Goal: Task Accomplishment & Management: Manage account settings

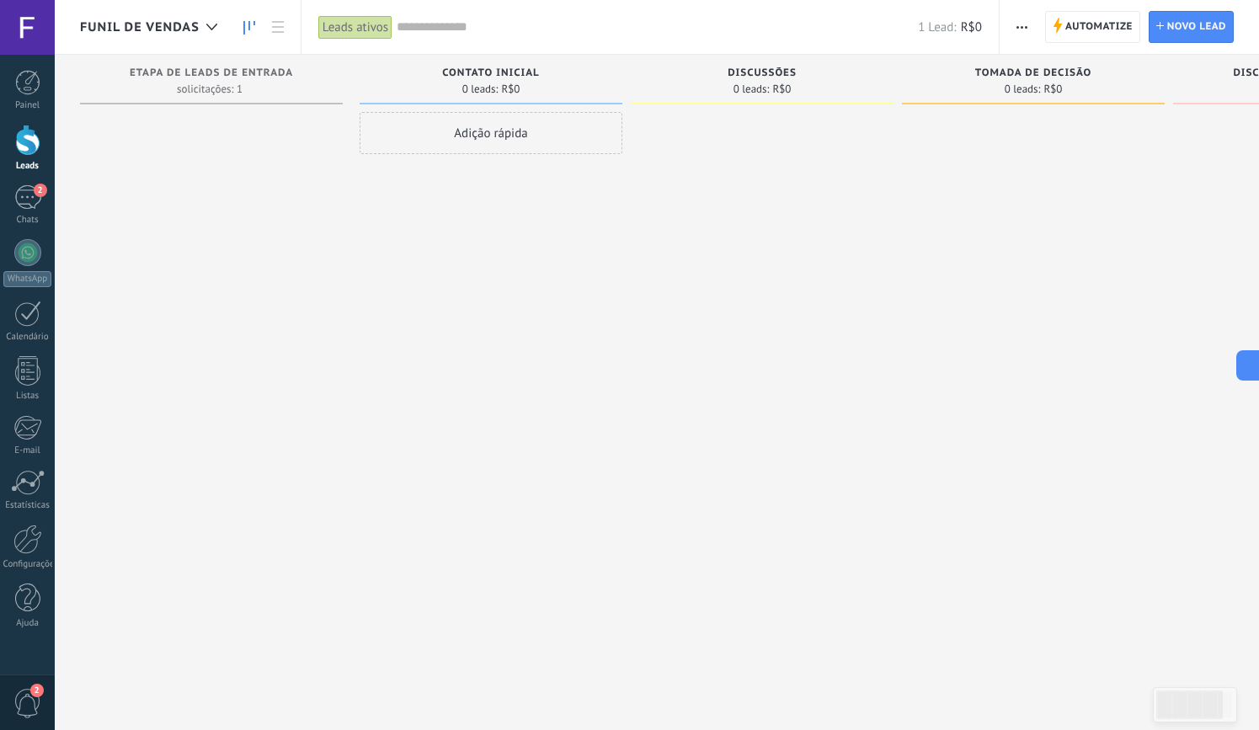
scroll to position [25, 0]
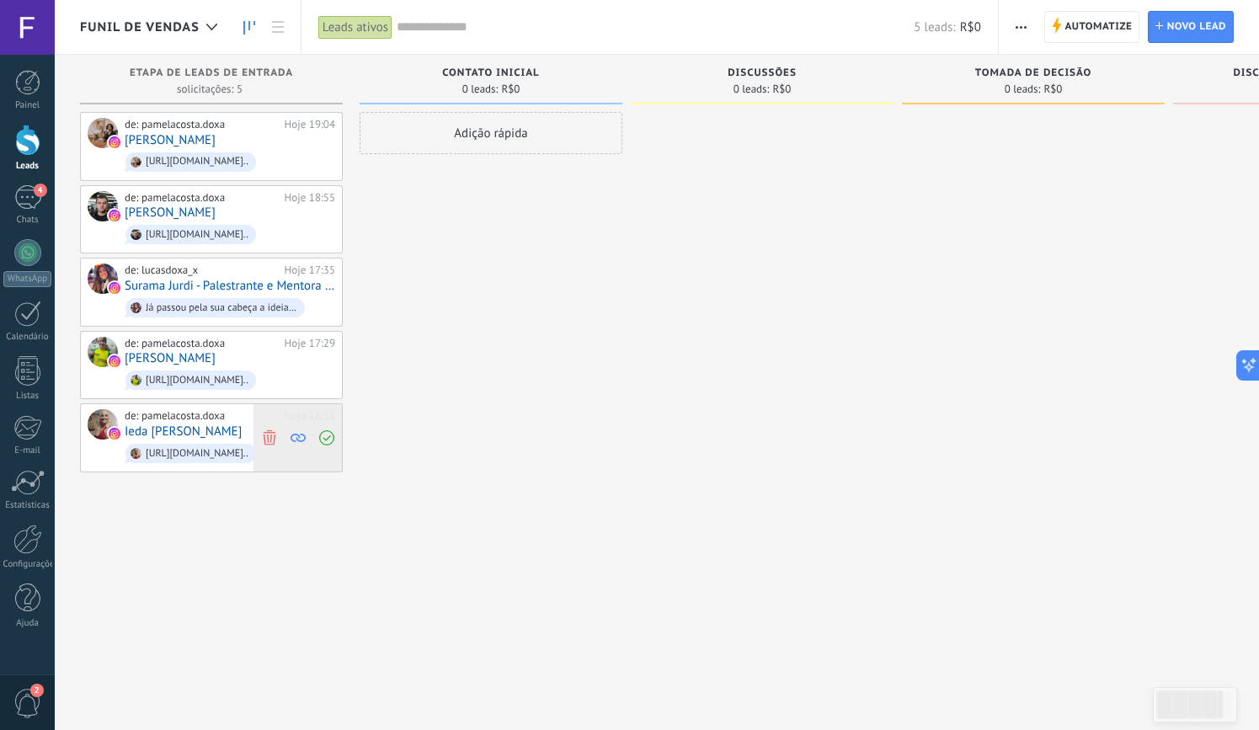
click at [270, 437] on use at bounding box center [269, 437] width 13 height 15
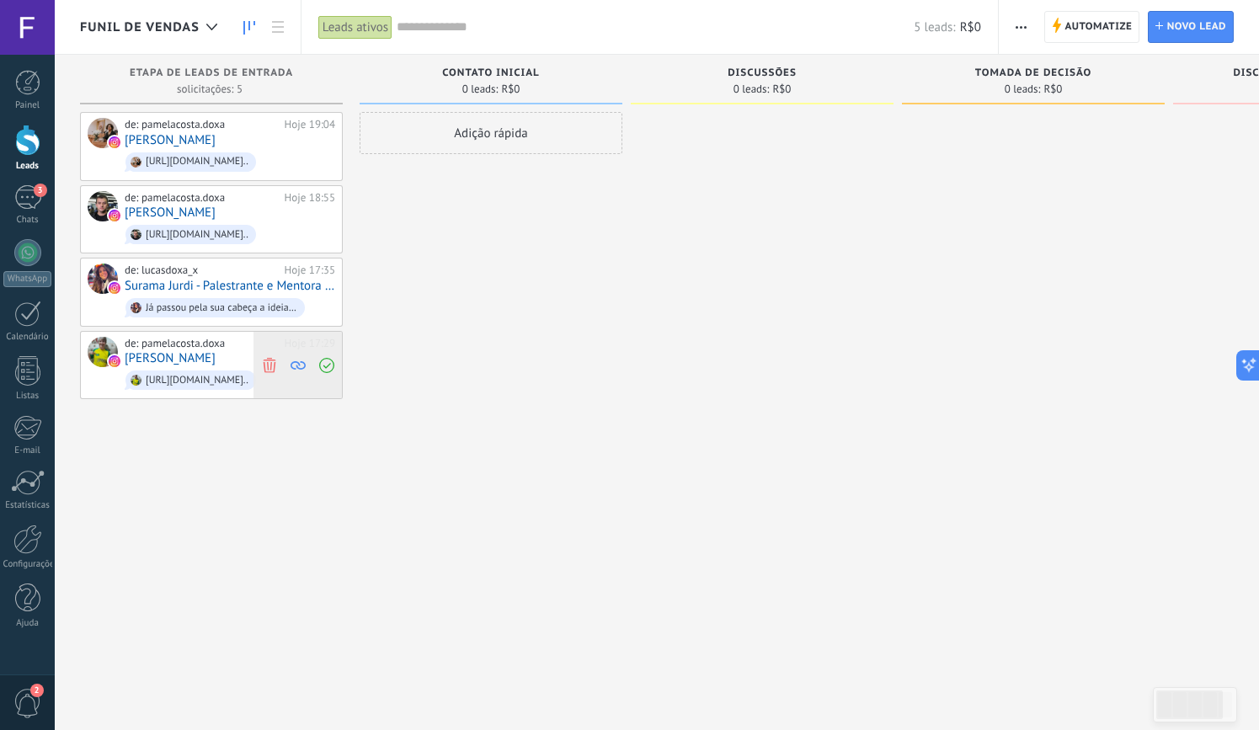
click at [272, 362] on icon at bounding box center [269, 364] width 15 height 15
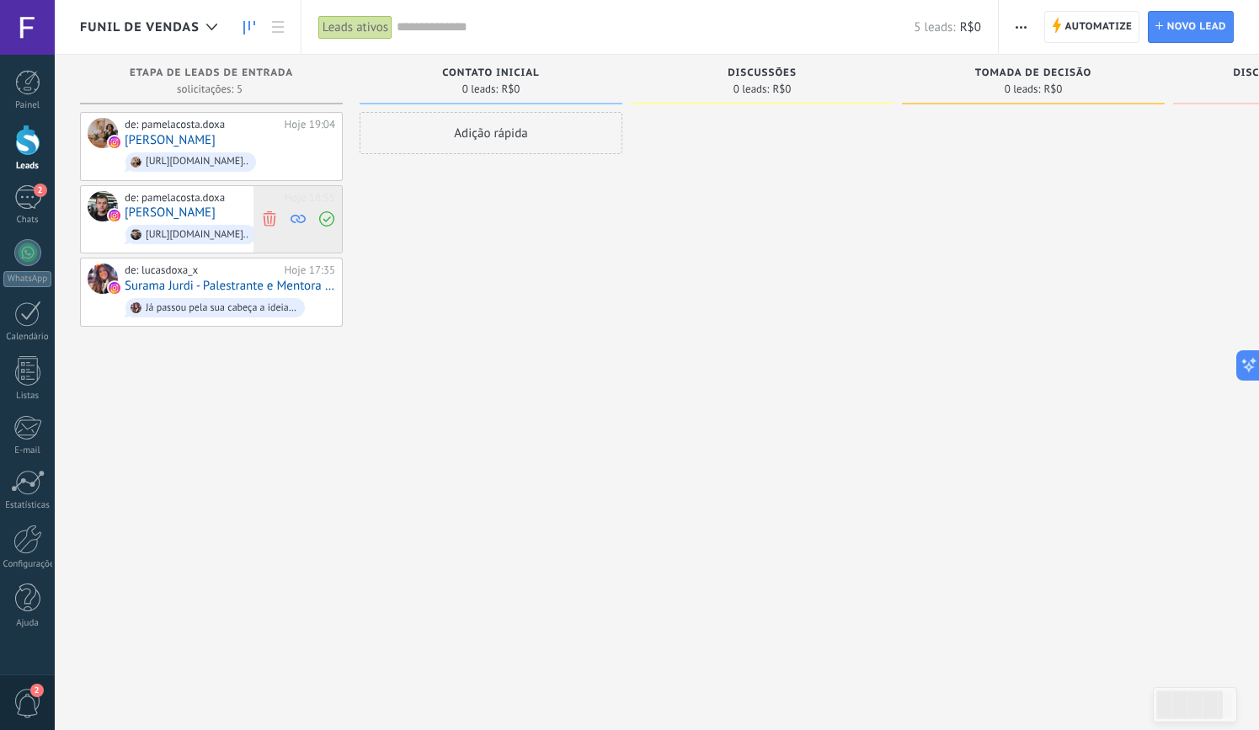
click at [272, 216] on icon at bounding box center [269, 218] width 15 height 15
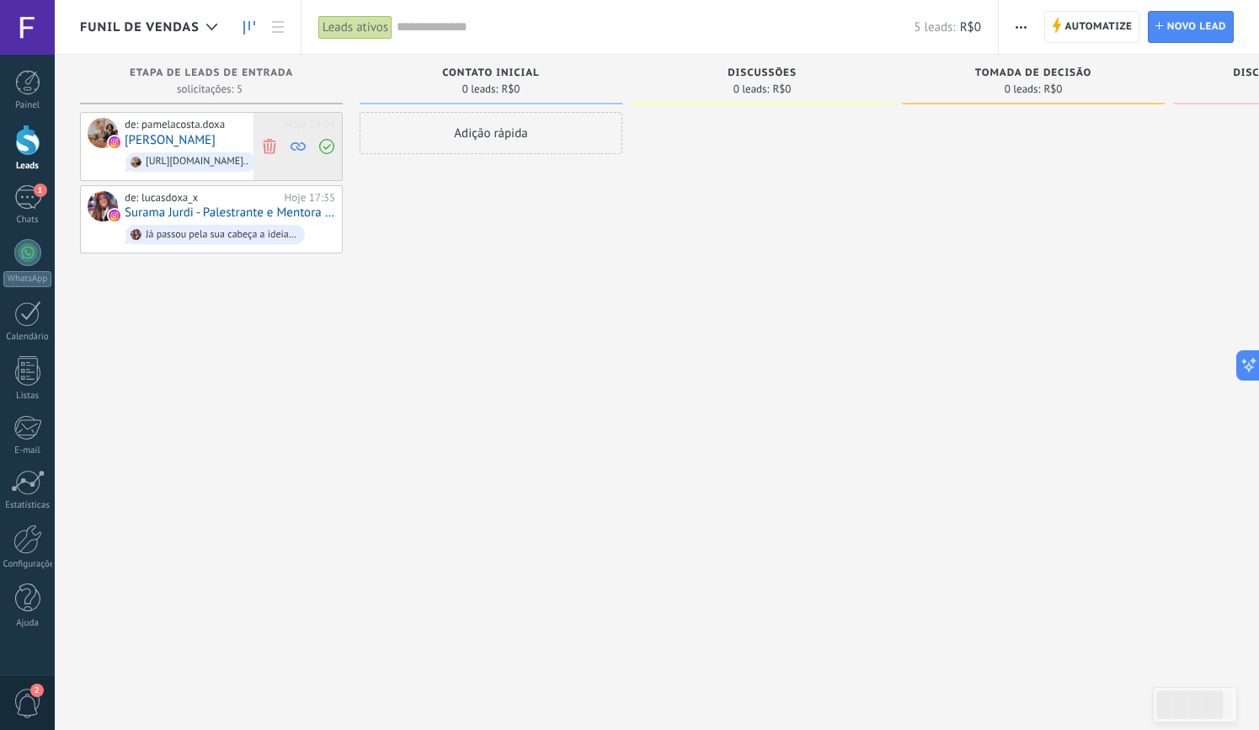
click at [271, 143] on use at bounding box center [269, 145] width 13 height 15
